Goal: Task Accomplishment & Management: Manage account settings

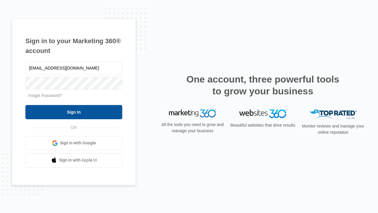
click at [74, 112] on input "Sign In" at bounding box center [73, 112] width 97 height 14
